Goal: Task Accomplishment & Management: Use online tool/utility

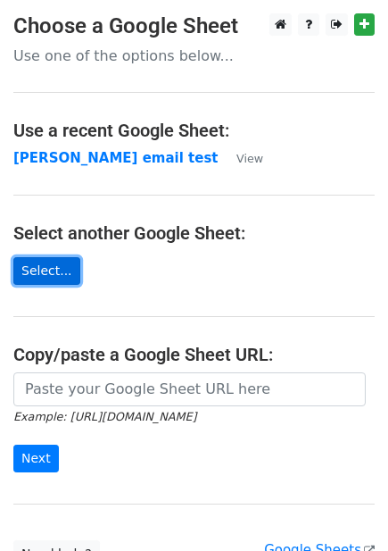
click at [51, 270] on link "Select..." at bounding box center [46, 271] width 67 height 28
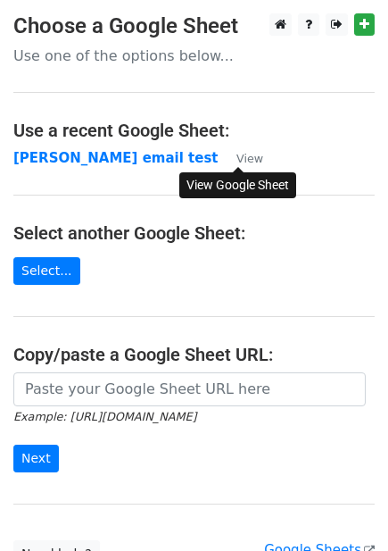
click at [244, 156] on small "View" at bounding box center [250, 158] width 27 height 13
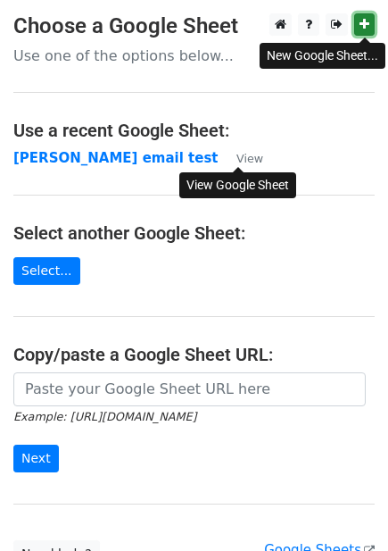
click at [366, 27] on icon at bounding box center [365, 24] width 10 height 12
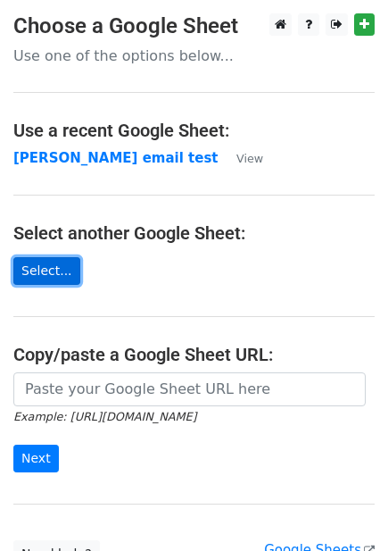
click at [66, 276] on link "Select..." at bounding box center [46, 271] width 67 height 28
click at [48, 275] on link "Select..." at bounding box center [46, 271] width 67 height 28
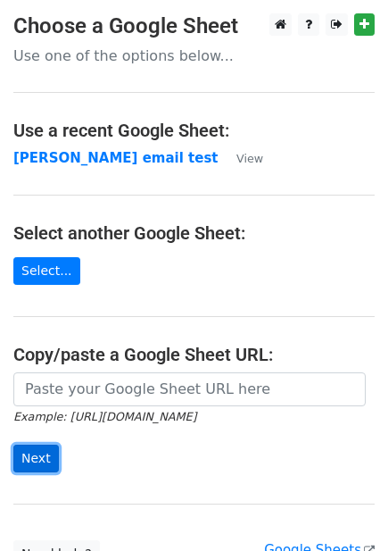
click at [24, 462] on input "Next" at bounding box center [36, 459] width 46 height 28
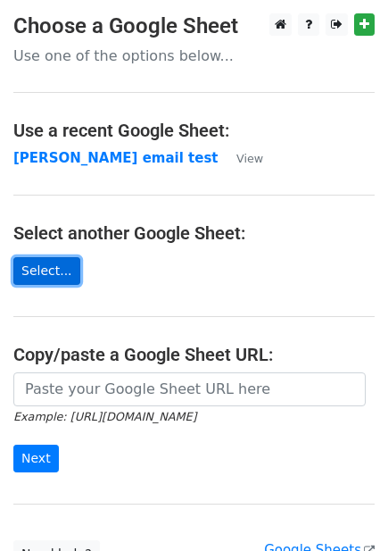
click at [34, 268] on link "Select..." at bounding box center [46, 271] width 67 height 28
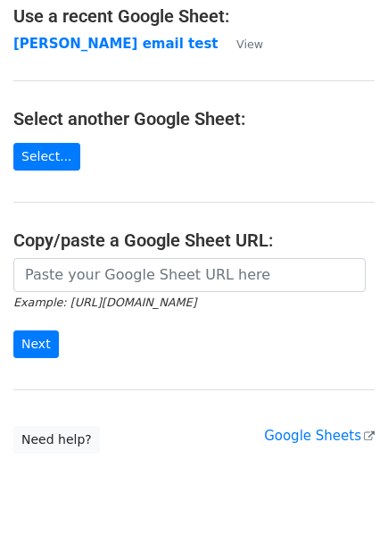
scroll to position [159, 0]
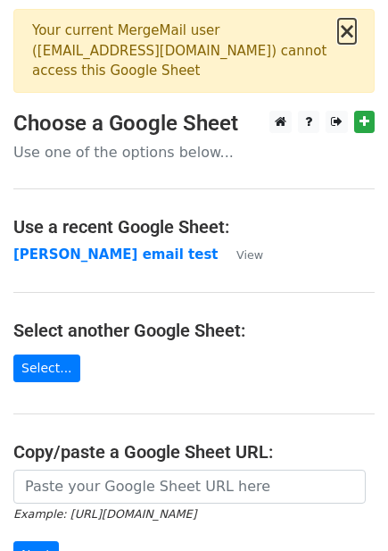
click at [348, 30] on button "×" at bounding box center [347, 31] width 18 height 21
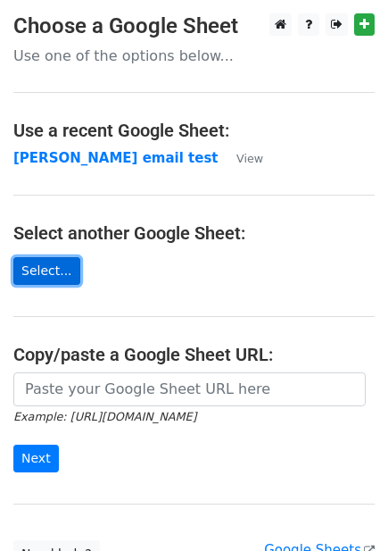
click at [37, 267] on link "Select..." at bounding box center [46, 271] width 67 height 28
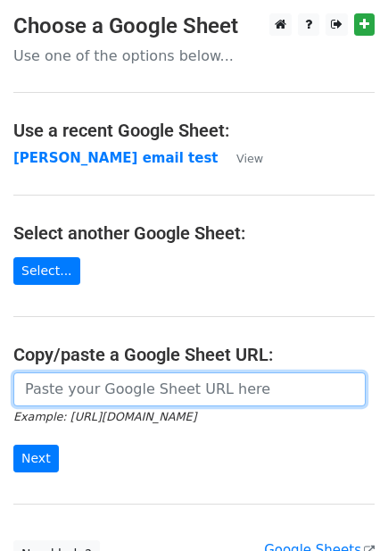
click at [96, 394] on input "url" at bounding box center [189, 389] width 353 height 34
paste input "https://docs.google.com/spreadsheets/d/1FnPR5GXT91h6g2b31_g6ZeERTnqBhPUqKP-ngM1…"
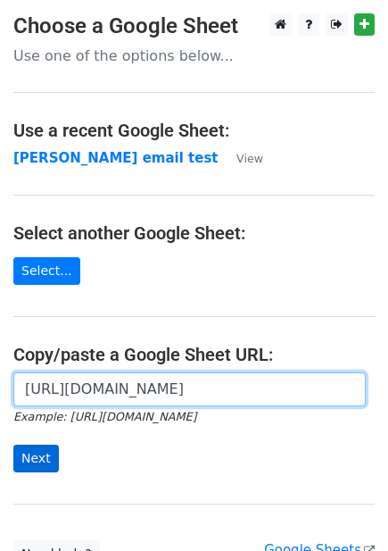
type input "https://docs.google.com/spreadsheets/d/1FnPR5GXT91h6g2b31_g6ZeERTnqBhPUqKP-ngM1…"
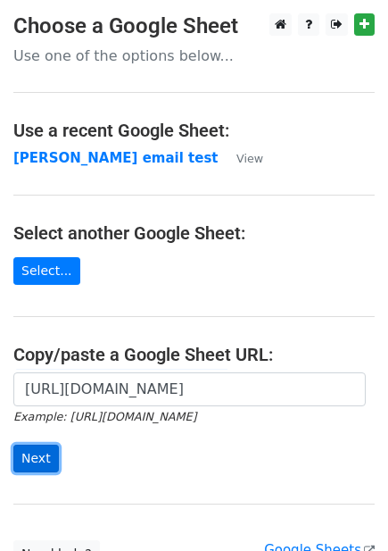
click at [27, 445] on input "Next" at bounding box center [36, 459] width 46 height 28
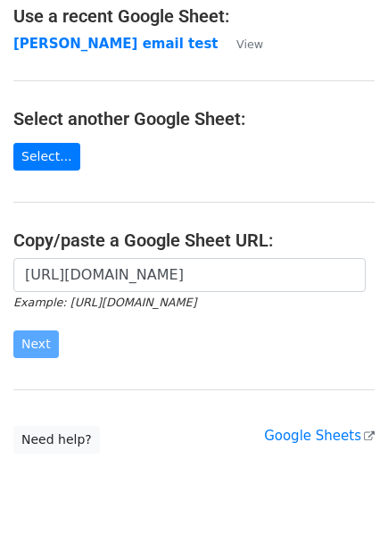
scroll to position [159, 0]
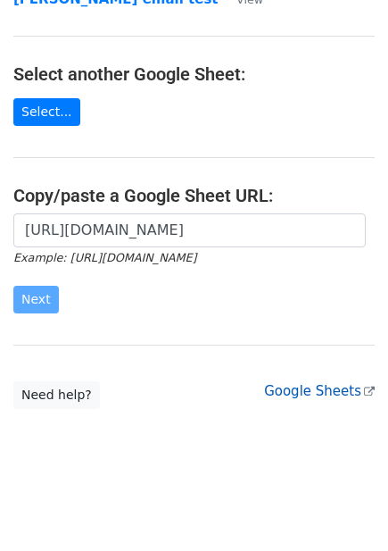
click at [324, 394] on link "Google Sheets" at bounding box center [319, 391] width 111 height 16
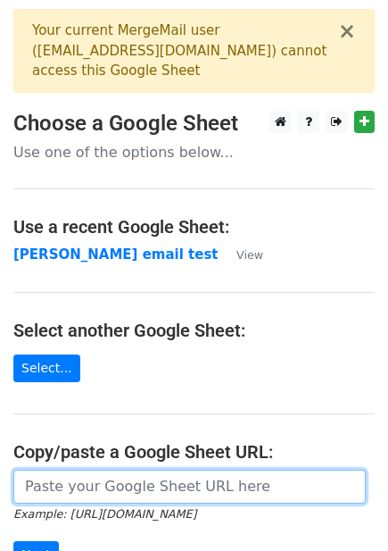
click at [206, 478] on input "url" at bounding box center [189, 487] width 353 height 34
paste input "[URL][DOMAIN_NAME]"
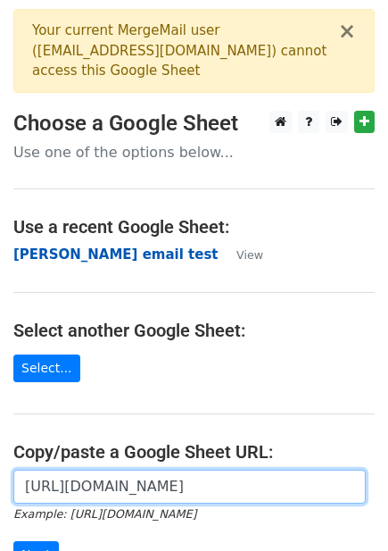
scroll to position [0, 415]
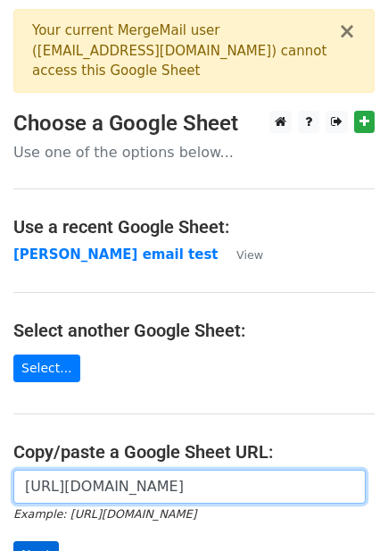
type input "[URL][DOMAIN_NAME]"
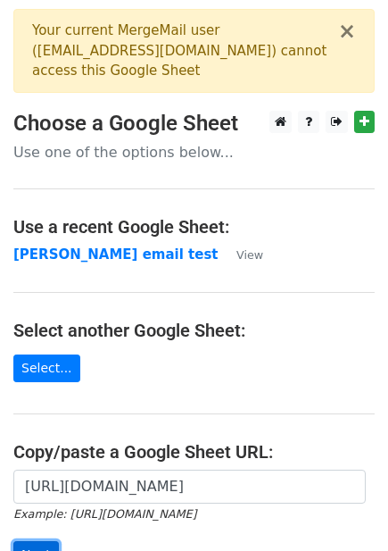
click at [28, 542] on input "Next" at bounding box center [36, 555] width 46 height 28
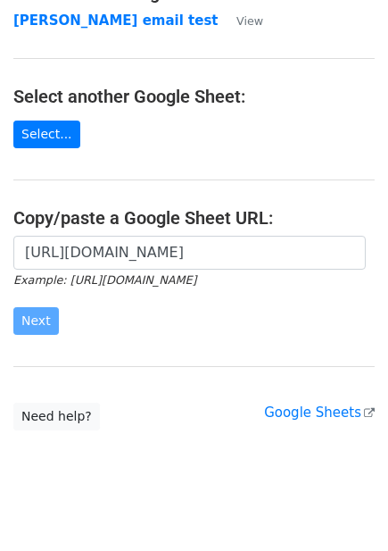
scroll to position [256, 0]
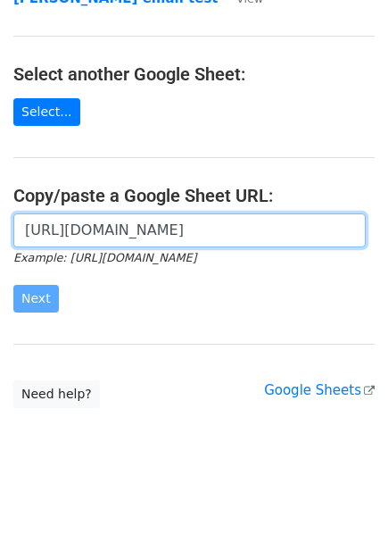
click at [128, 232] on input "[URL][DOMAIN_NAME]" at bounding box center [189, 230] width 353 height 34
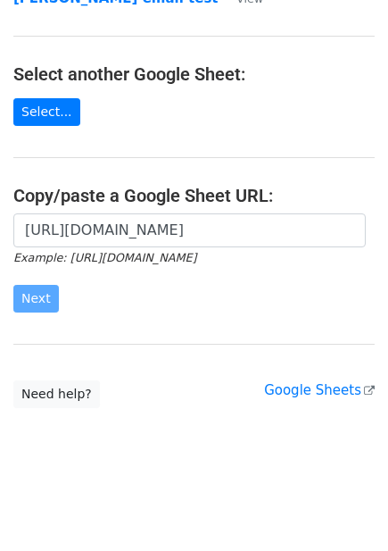
click at [110, 212] on main "× Your current MergeMail user ( niteshrealtor05@gmail.com ) cannot access this …" at bounding box center [194, 80] width 388 height 655
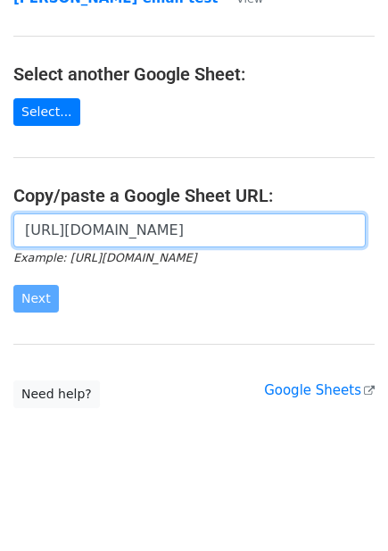
click at [112, 228] on input "[URL][DOMAIN_NAME]" at bounding box center [189, 230] width 353 height 34
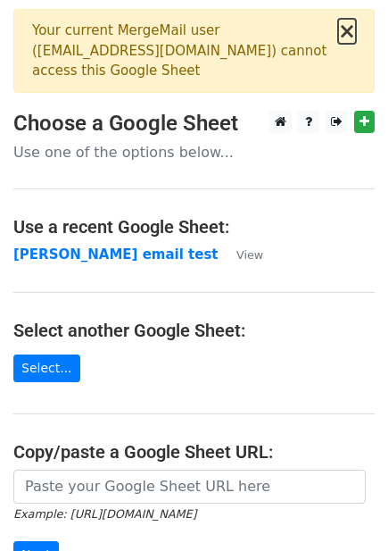
click at [349, 34] on button "×" at bounding box center [347, 31] width 18 height 21
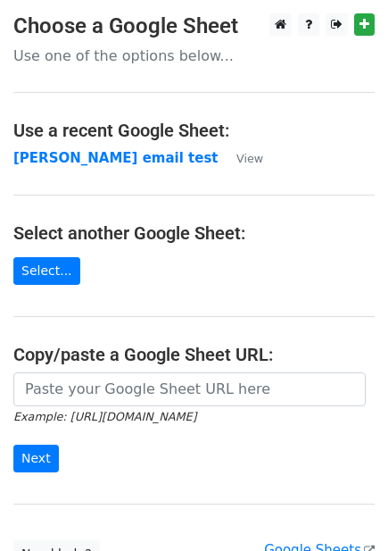
scroll to position [159, 0]
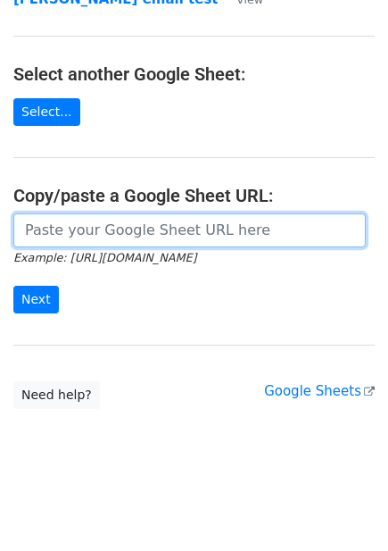
click at [76, 233] on input "url" at bounding box center [189, 230] width 353 height 34
type input "https://docs.google.com/spreadsheets/d/1FnPR5GXT91h6g2b31_g6ZeERTnqBhPUqKP-ngM1…"
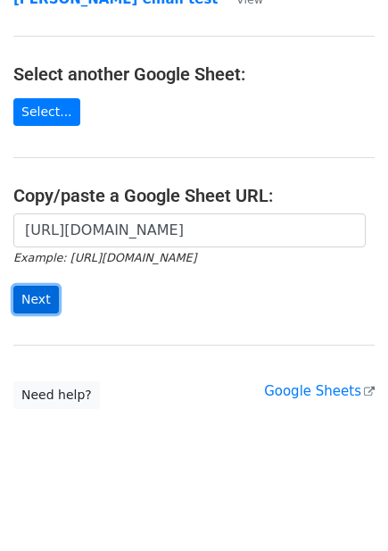
click at [34, 310] on input "Next" at bounding box center [36, 300] width 46 height 28
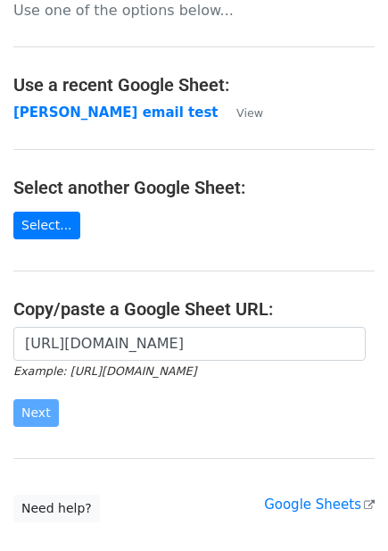
scroll to position [0, 0]
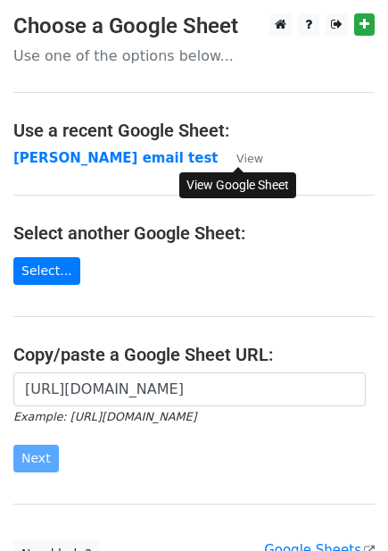
click at [244, 162] on small "View" at bounding box center [250, 158] width 27 height 13
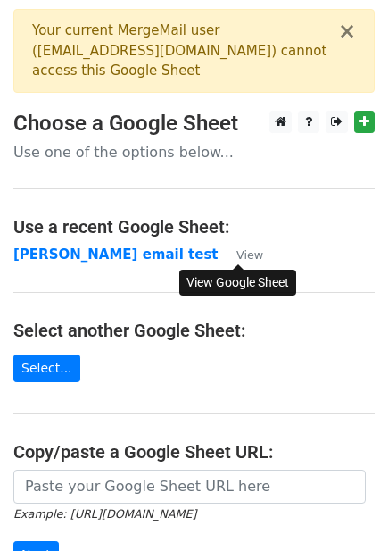
click at [256, 256] on small "View" at bounding box center [250, 254] width 27 height 13
click at [77, 257] on strong "[PERSON_NAME] email test" at bounding box center [115, 254] width 205 height 16
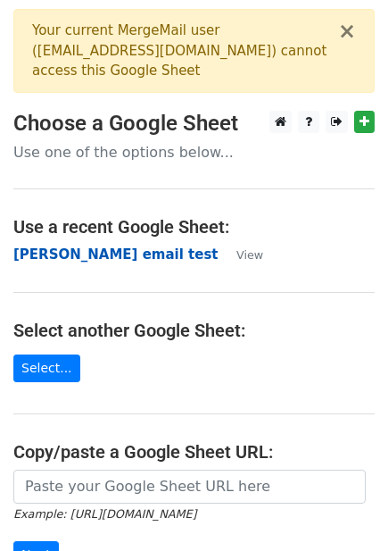
click at [54, 249] on strong "[PERSON_NAME] email test" at bounding box center [115, 254] width 205 height 16
click at [71, 256] on strong "[PERSON_NAME] email test" at bounding box center [115, 254] width 205 height 16
click at [66, 258] on strong "[PERSON_NAME] email test" at bounding box center [115, 254] width 205 height 16
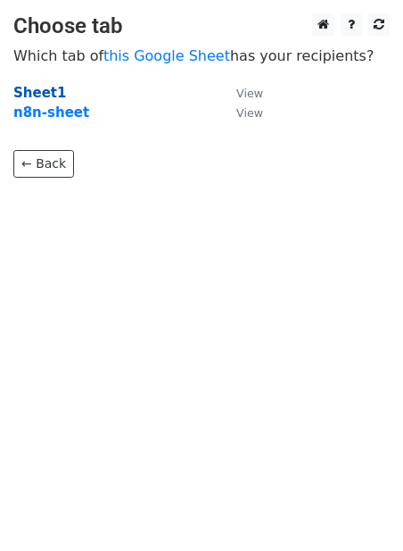
click at [29, 87] on strong "Sheet1" at bounding box center [39, 93] width 53 height 16
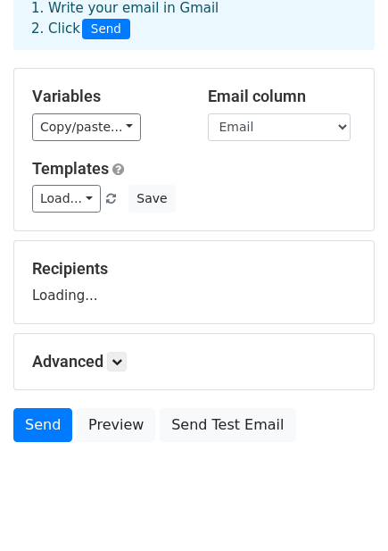
scroll to position [143, 0]
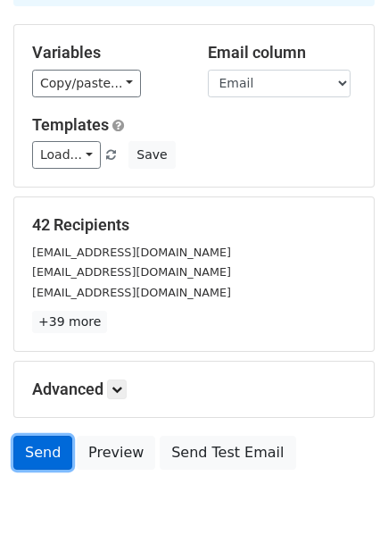
click at [47, 457] on link "Send" at bounding box center [42, 453] width 59 height 34
